Goal: Information Seeking & Learning: Learn about a topic

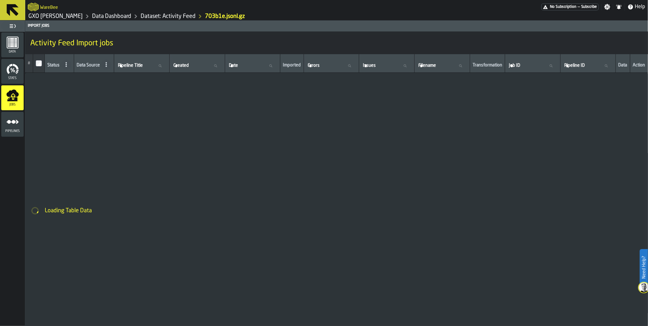
click at [581, 6] on div "No Subscription — Subscribe" at bounding box center [569, 6] width 57 height 7
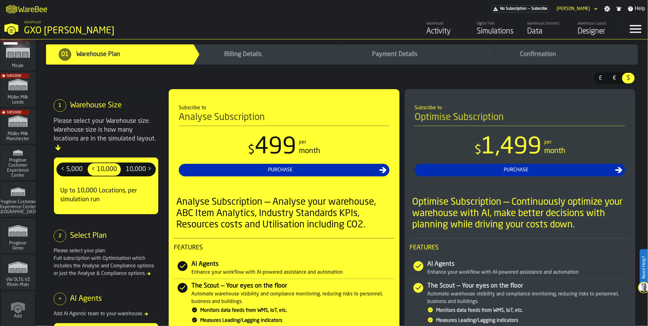
scroll to position [381, 0]
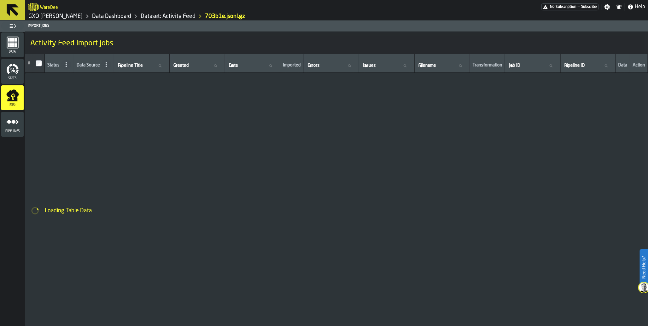
click at [555, 7] on span "No Subscription" at bounding box center [563, 7] width 26 height 4
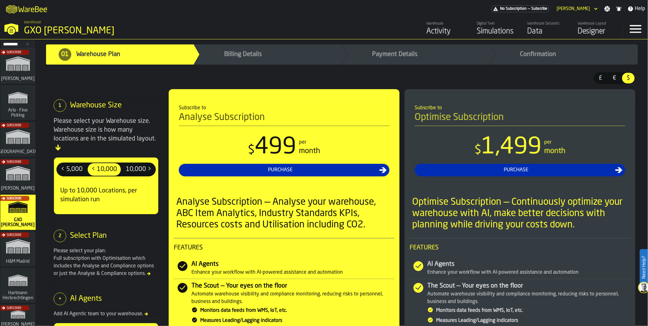
click at [433, 27] on div "Activity" at bounding box center [446, 31] width 40 height 10
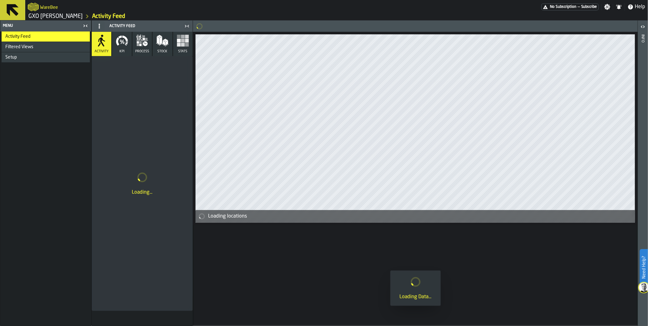
click at [122, 46] on icon "button" at bounding box center [122, 40] width 13 height 13
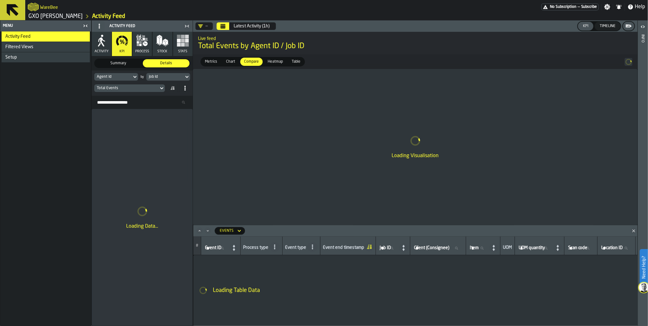
click at [161, 89] on icon at bounding box center [162, 88] width 6 height 8
click at [148, 129] on div "Lines per Job" at bounding box center [144, 130] width 33 height 8
click at [160, 89] on icon at bounding box center [162, 88] width 6 height 8
click at [186, 77] on icon at bounding box center [186, 77] width 3 height 2
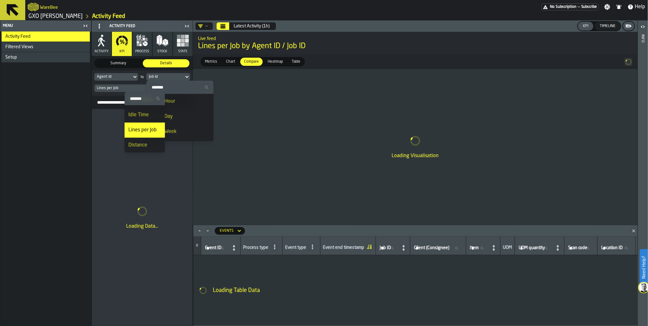
click at [124, 132] on div "Loading Data..." at bounding box center [142, 217] width 101 height 217
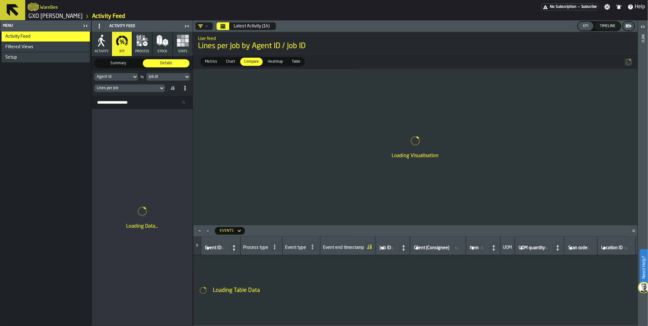
click at [134, 78] on icon at bounding box center [135, 77] width 6 height 8
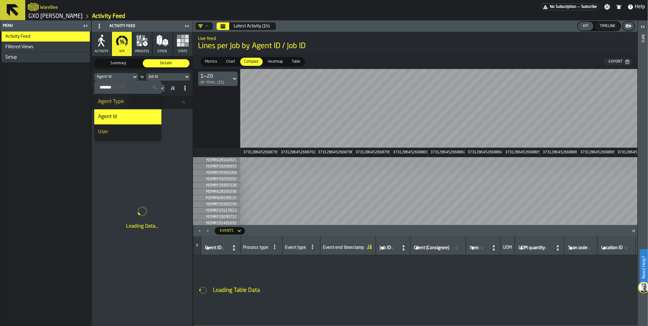
scroll to position [59, 0]
click at [128, 103] on div "Agent Type" at bounding box center [128, 104] width 60 height 8
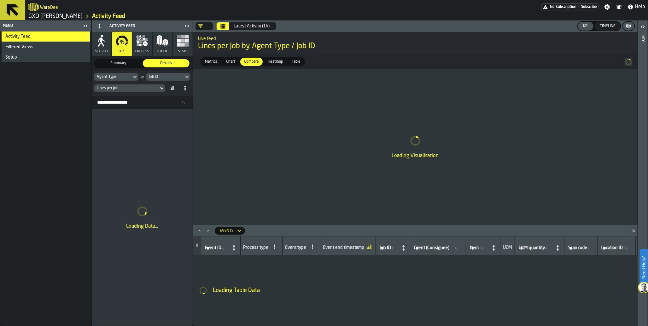
click at [185, 77] on icon at bounding box center [187, 77] width 6 height 8
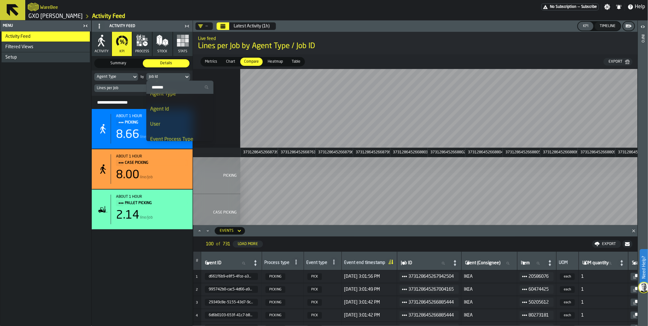
scroll to position [60, 0]
click at [175, 105] on div "Agent Type" at bounding box center [180, 102] width 60 height 8
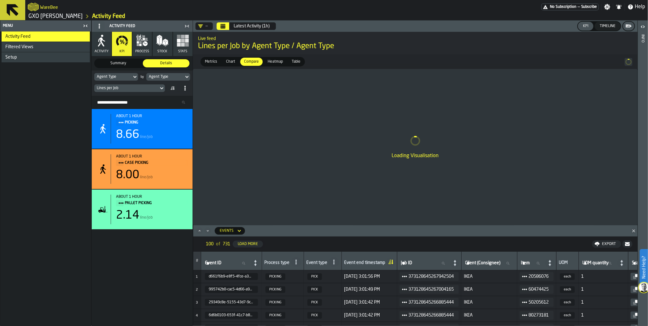
click at [158, 88] on div "Lines per Job" at bounding box center [126, 88] width 64 height 7
click at [180, 77] on div "Agent Type" at bounding box center [165, 77] width 32 height 4
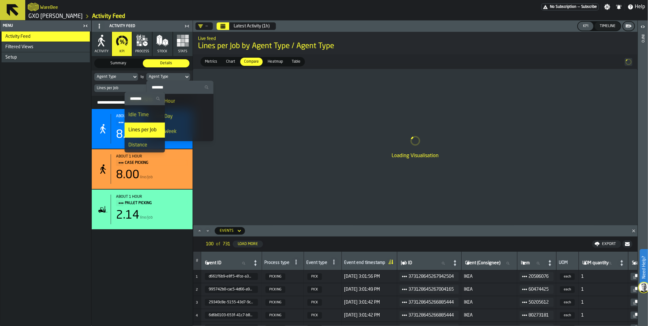
click at [180, 77] on div "Agent Type" at bounding box center [165, 77] width 32 height 4
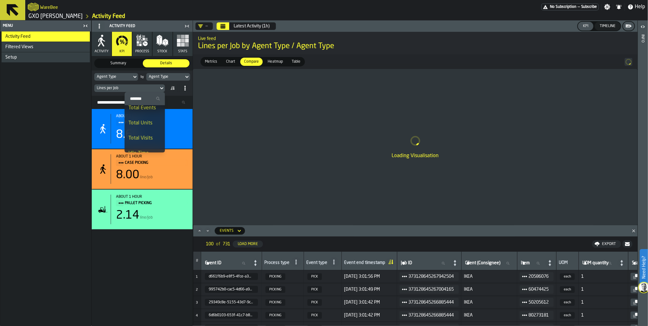
scroll to position [0, 0]
click at [143, 111] on div "Total Events" at bounding box center [144, 113] width 33 height 8
